Goal: Find specific page/section: Find specific page/section

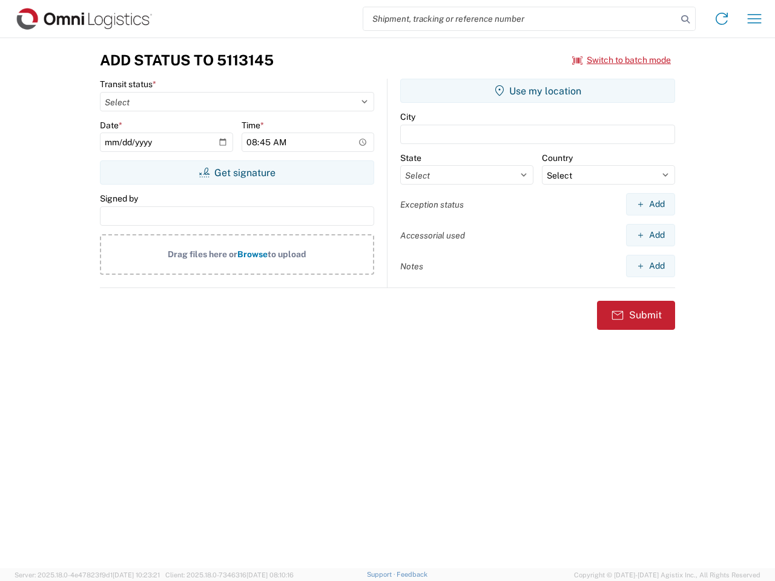
click at [520, 19] on input "search" at bounding box center [520, 18] width 314 height 23
click at [686, 19] on icon at bounding box center [685, 19] width 17 height 17
click at [722, 19] on icon at bounding box center [721, 18] width 19 height 19
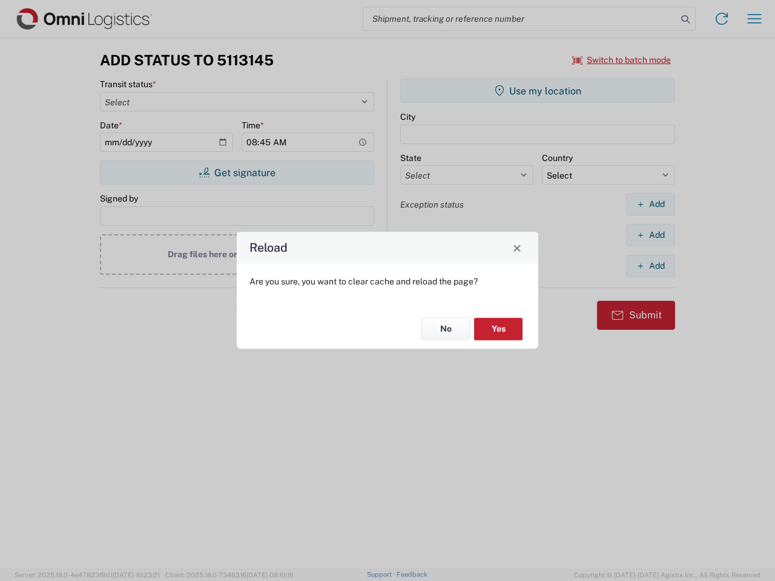
click at [755, 19] on div "Reload Are you sure, you want to clear cache and reload the page? No Yes" at bounding box center [387, 290] width 775 height 581
click at [622, 60] on div "Reload Are you sure, you want to clear cache and reload the page? No Yes" at bounding box center [387, 290] width 775 height 581
click at [237, 173] on div "Reload Are you sure, you want to clear cache and reload the page? No Yes" at bounding box center [387, 290] width 775 height 581
click at [538, 91] on div "Reload Are you sure, you want to clear cache and reload the page? No Yes" at bounding box center [387, 290] width 775 height 581
click at [650, 204] on div "Reload Are you sure, you want to clear cache and reload the page? No Yes" at bounding box center [387, 290] width 775 height 581
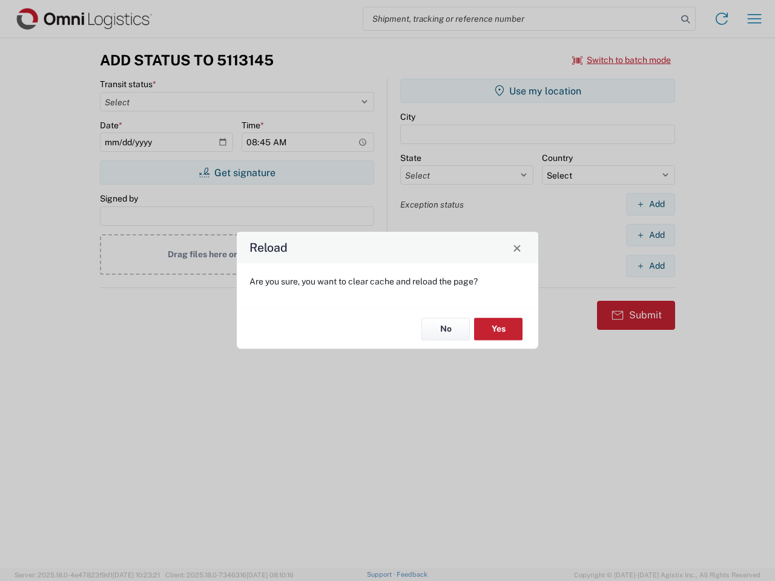
click at [650, 235] on div "Reload Are you sure, you want to clear cache and reload the page? No Yes" at bounding box center [387, 290] width 775 height 581
click at [650, 266] on div "Reload Are you sure, you want to clear cache and reload the page? No Yes" at bounding box center [387, 290] width 775 height 581
